Goal: Information Seeking & Learning: Check status

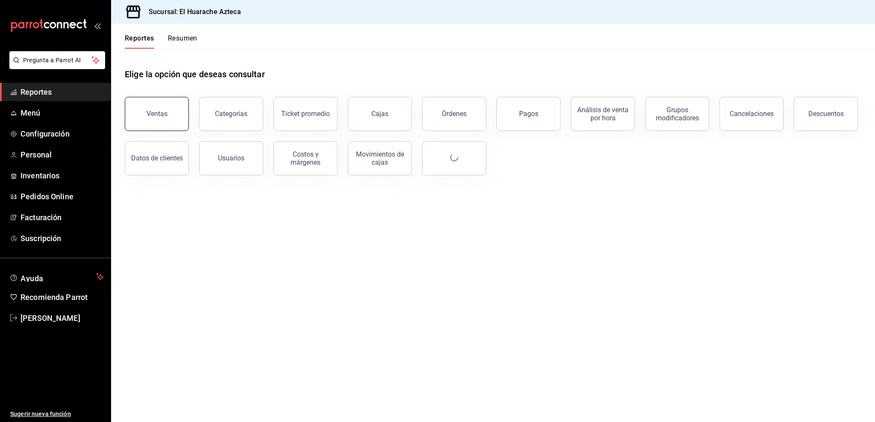
click at [132, 113] on button "Ventas" at bounding box center [157, 114] width 64 height 34
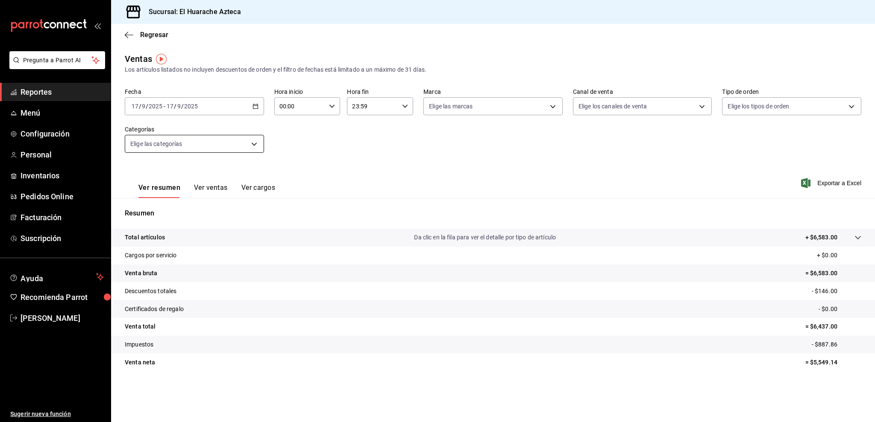
click at [203, 142] on body "Pregunta a Parrot AI Reportes Menú Configuración Personal Inventarios Pedidos O…" at bounding box center [437, 211] width 875 height 422
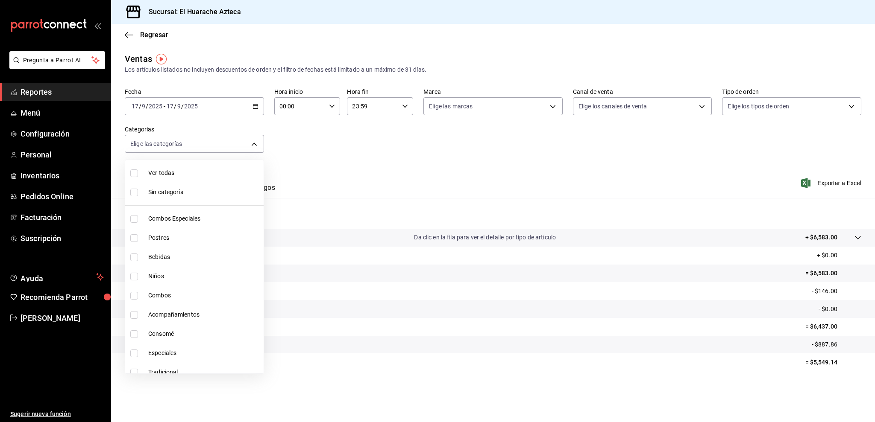
click at [210, 328] on li "Consomé" at bounding box center [194, 334] width 138 height 19
type input "53f55ae2-6285-460e-a8e1-99190fafff65"
checkbox input "true"
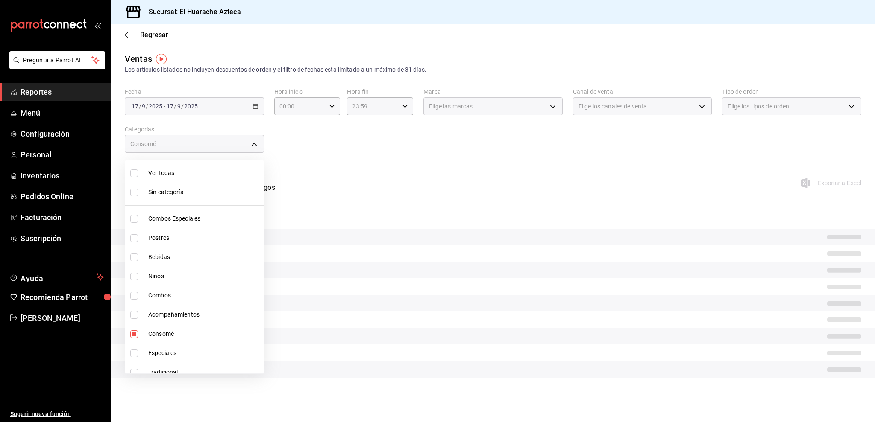
drag, startPoint x: 394, startPoint y: 177, endPoint x: 387, endPoint y: 178, distance: 7.0
click at [394, 177] on div at bounding box center [437, 211] width 875 height 422
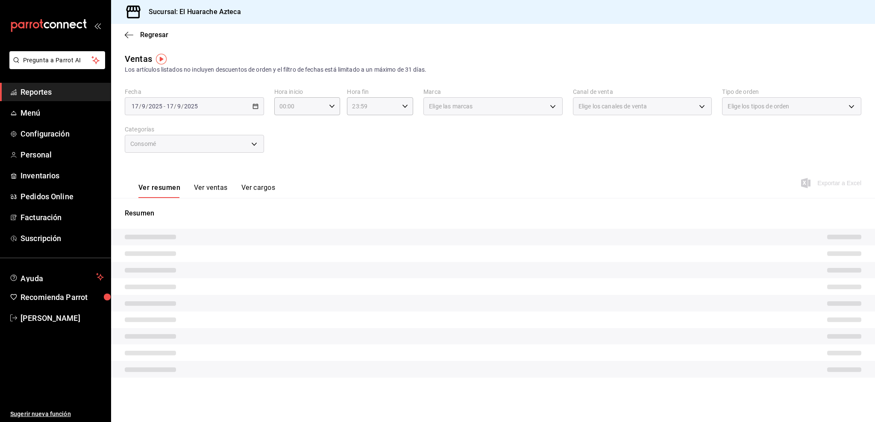
click at [207, 189] on button "Ver ventas" at bounding box center [211, 191] width 34 height 15
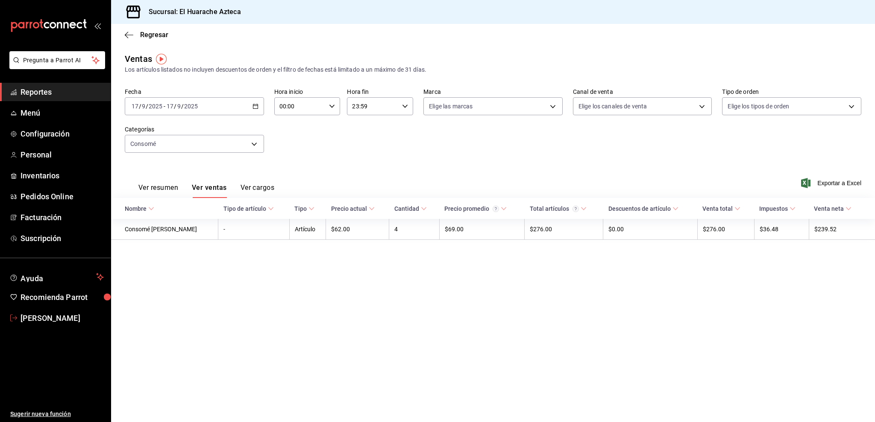
drag, startPoint x: 30, startPoint y: 319, endPoint x: 64, endPoint y: 310, distance: 35.2
click at [30, 318] on span "[PERSON_NAME]" at bounding box center [61, 319] width 83 height 12
